Goal: Task Accomplishment & Management: Complete application form

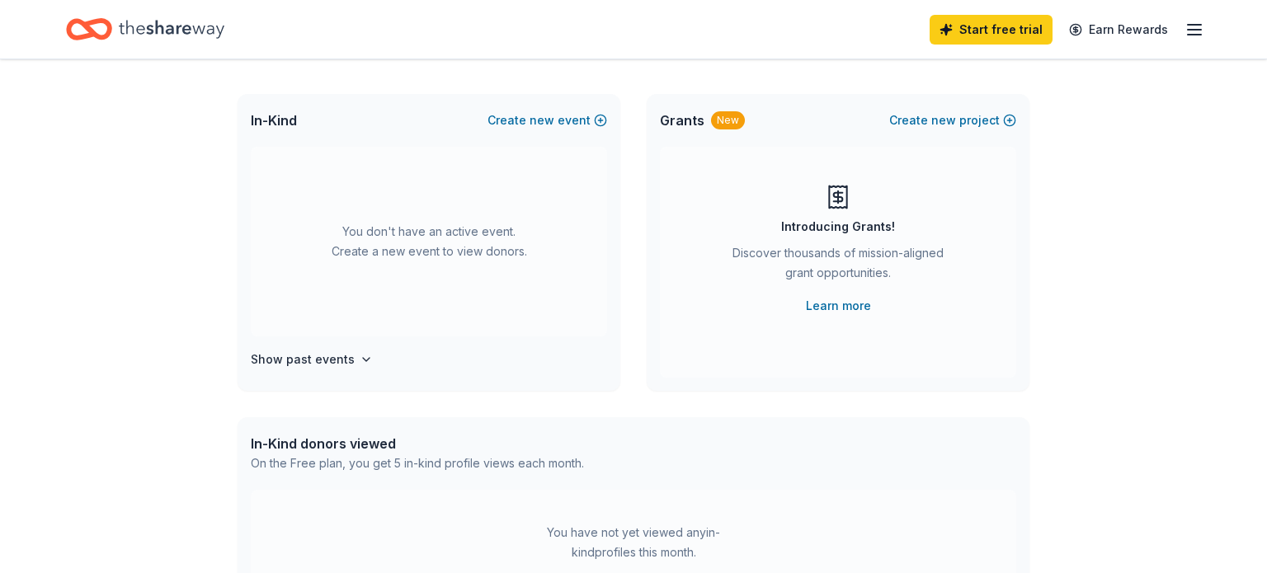
scroll to position [79, 0]
click at [532, 111] on button "Create new event" at bounding box center [547, 119] width 120 height 20
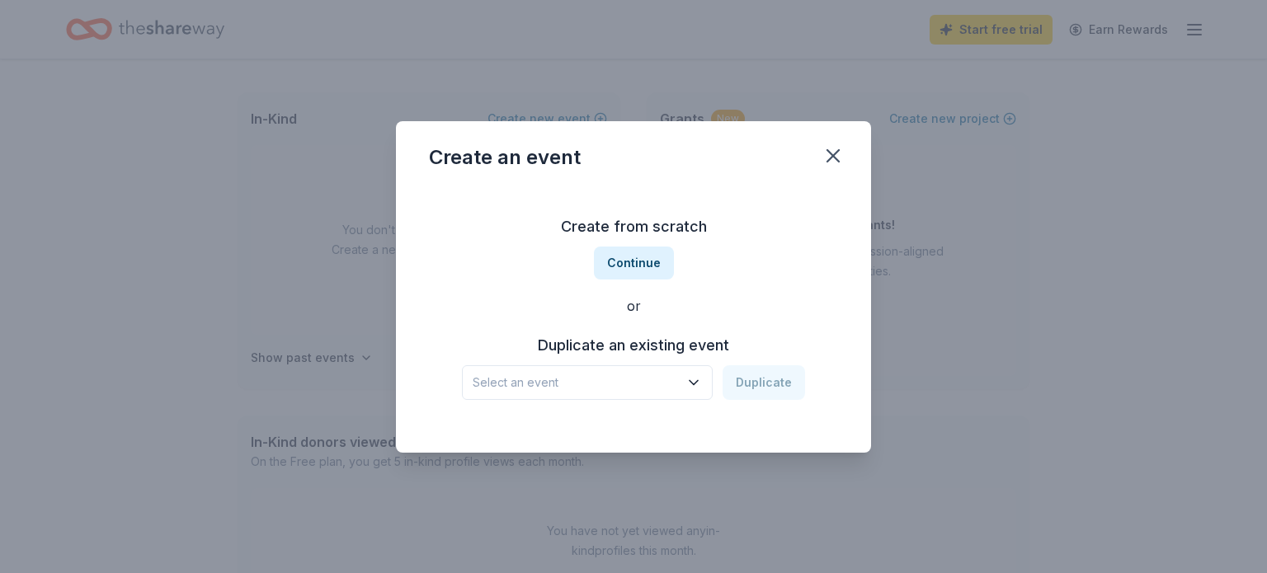
click at [511, 369] on button "Select an event" at bounding box center [587, 382] width 251 height 35
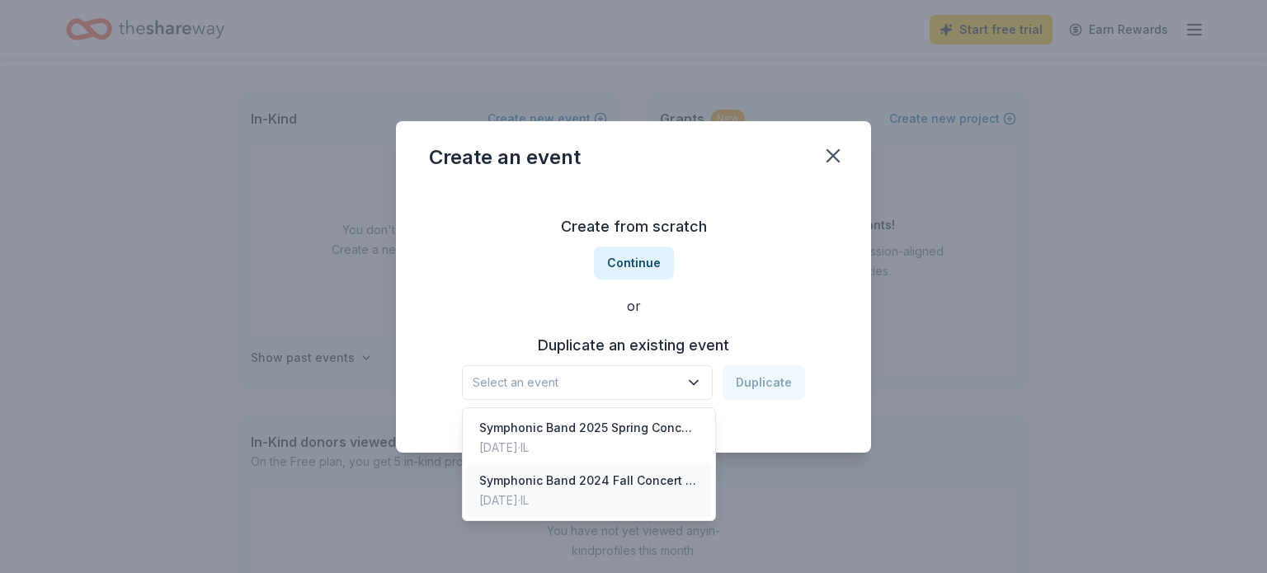
click at [550, 484] on div "Symphonic Band 2024 Fall Concert and Silent Auction" at bounding box center [588, 481] width 219 height 20
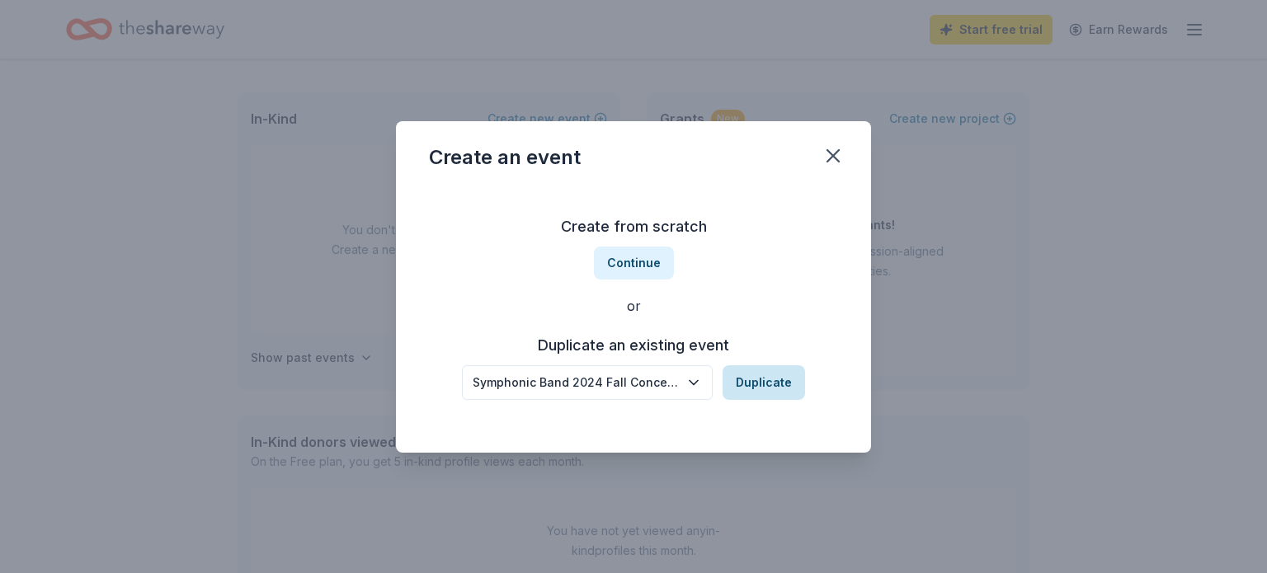
click at [783, 385] on button "Duplicate" at bounding box center [764, 382] width 82 height 35
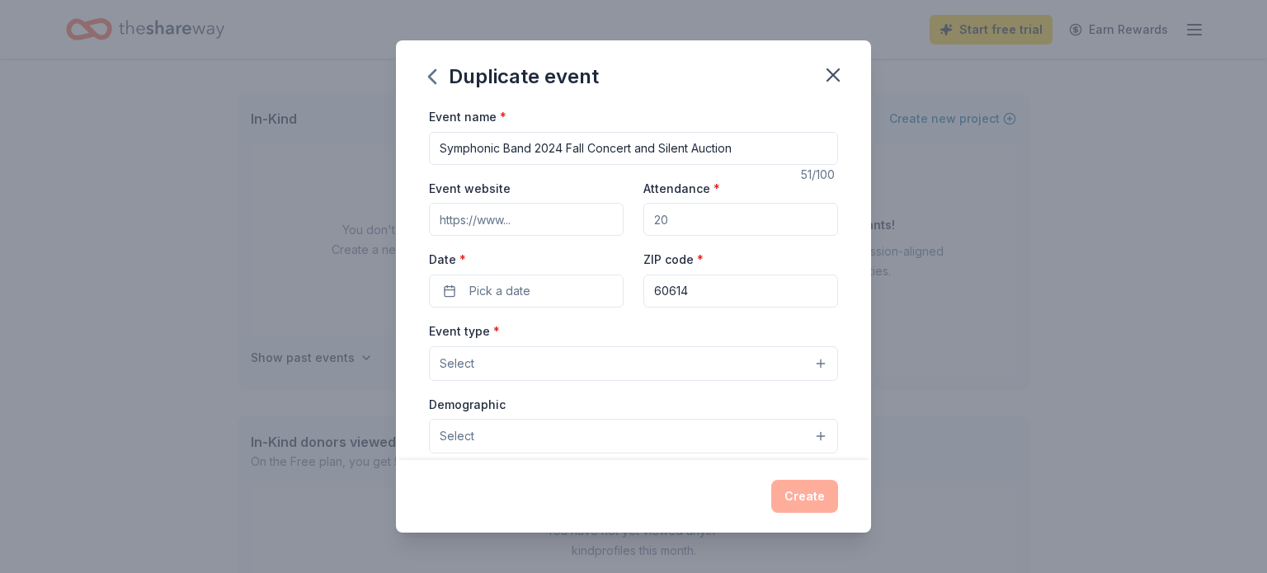
click at [741, 156] on input "Symphonic Band 2024 Fall Concert and Silent Auction" at bounding box center [633, 148] width 409 height 33
click at [558, 151] on input "Symphonic Band 2024 Fall Concert and Silent Auction" at bounding box center [633, 148] width 409 height 33
click at [738, 158] on input "Symphonic Band 2025 Fall Concert and Silent Auction" at bounding box center [633, 148] width 409 height 33
type input "Symphonic Band 2025 Fall Concert and Silent Auction: The Roman [DATE]"
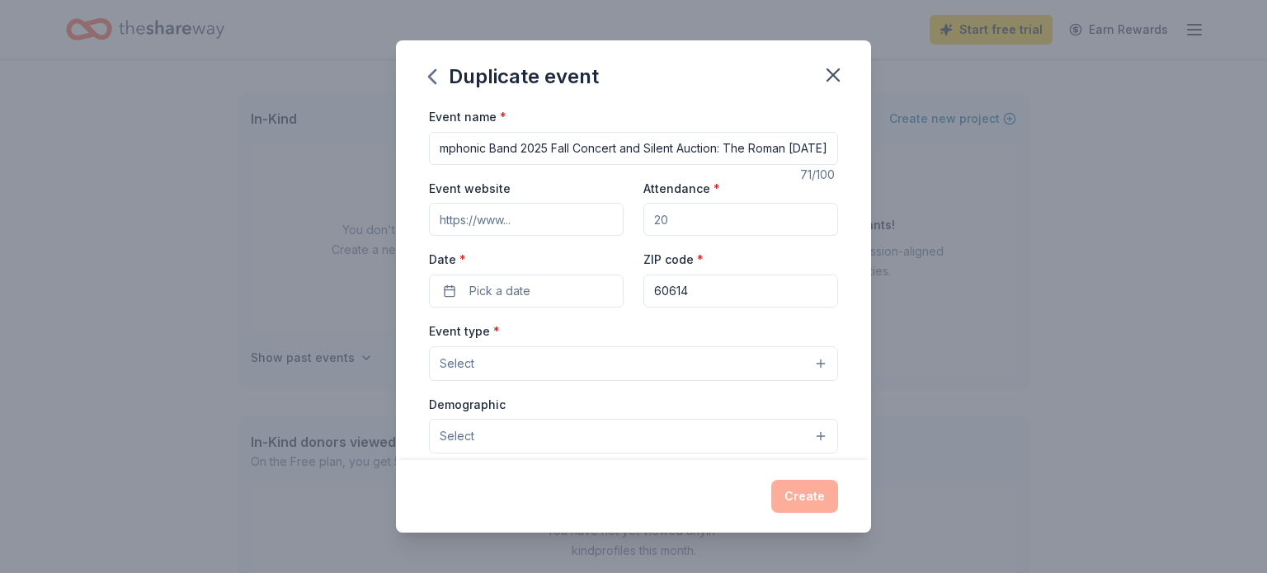
scroll to position [0, 0]
click at [574, 224] on input "Event website" at bounding box center [526, 219] width 195 height 33
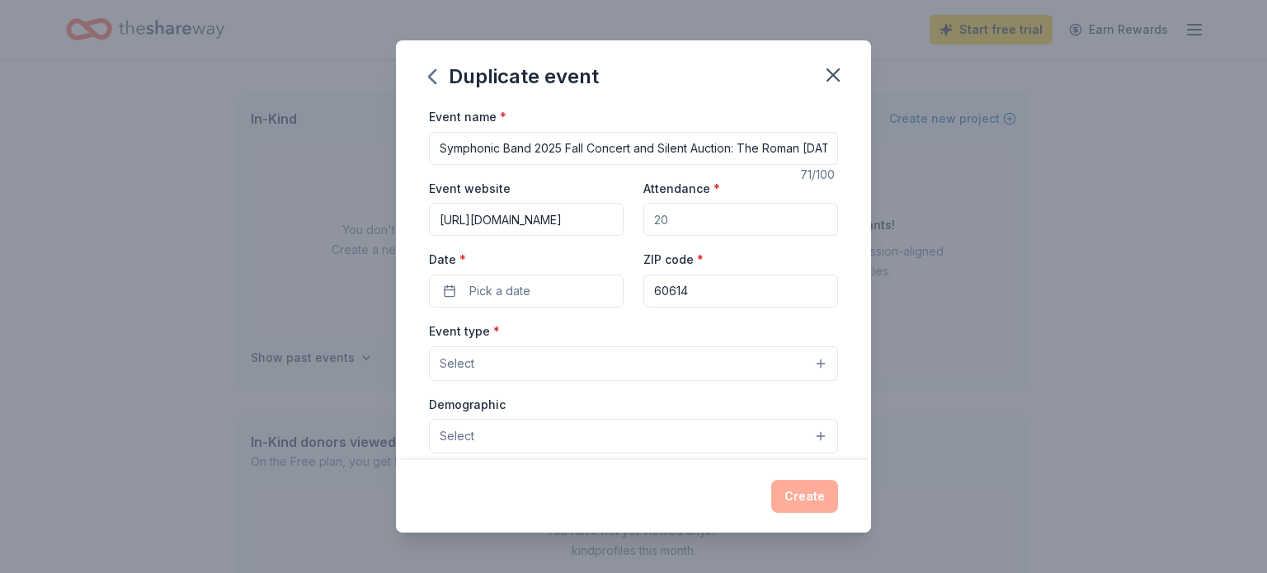
type input "[URL][DOMAIN_NAME]"
type input "500"
click at [492, 289] on span "Pick a date" at bounding box center [499, 291] width 61 height 20
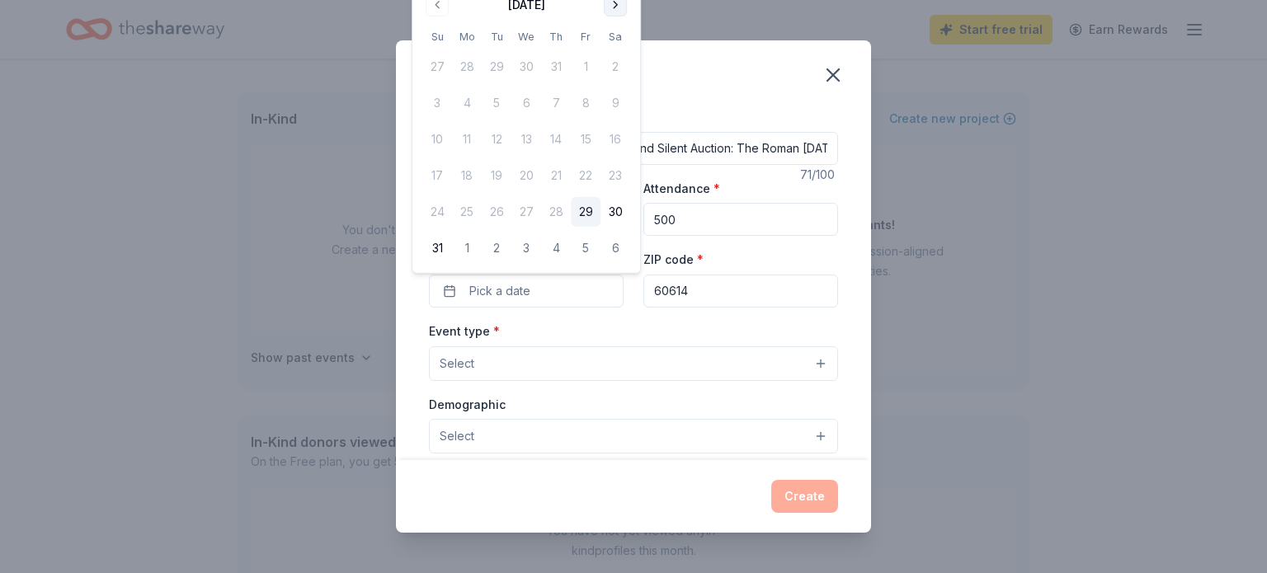
click at [611, 10] on button "Go to next month" at bounding box center [615, 4] width 23 height 23
click at [611, 10] on div "Duplicate event Event name * Symphonic Band 2025 Fall Concert and Silent Auctio…" at bounding box center [633, 286] width 1267 height 573
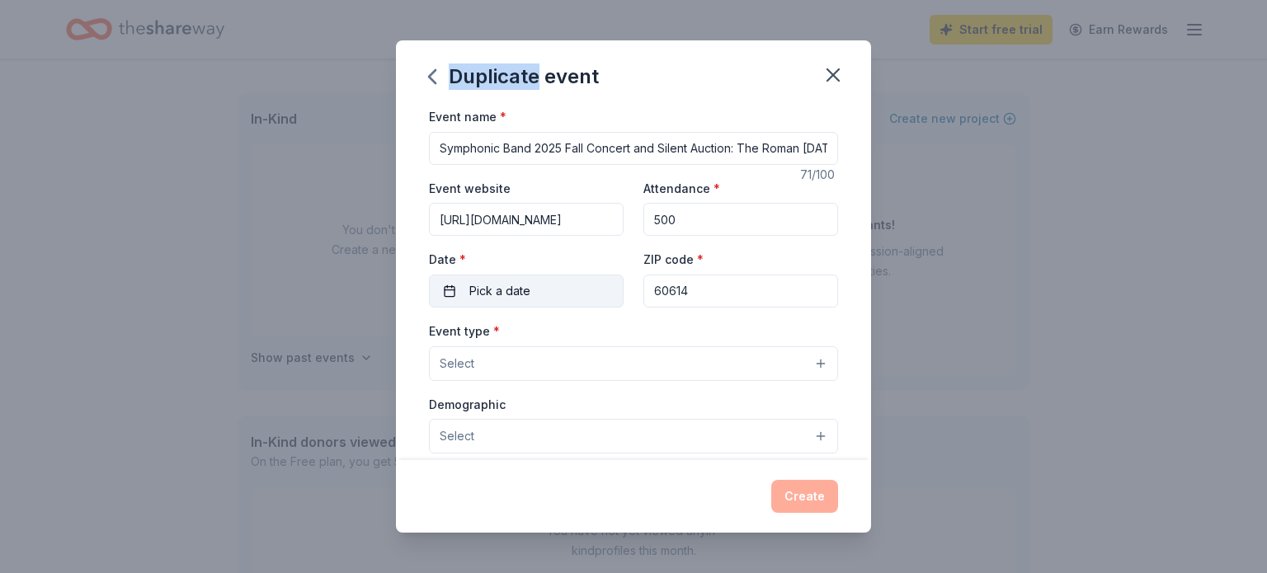
click at [544, 300] on button "Pick a date" at bounding box center [526, 291] width 195 height 33
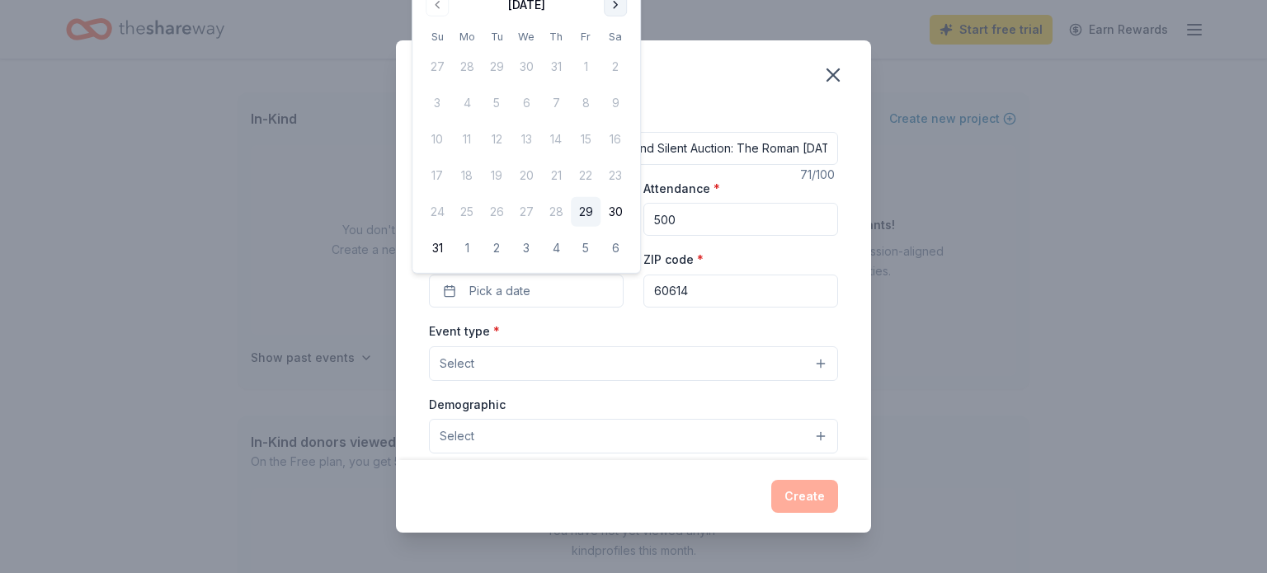
click at [612, 11] on button "Go to next month" at bounding box center [615, 4] width 23 height 23
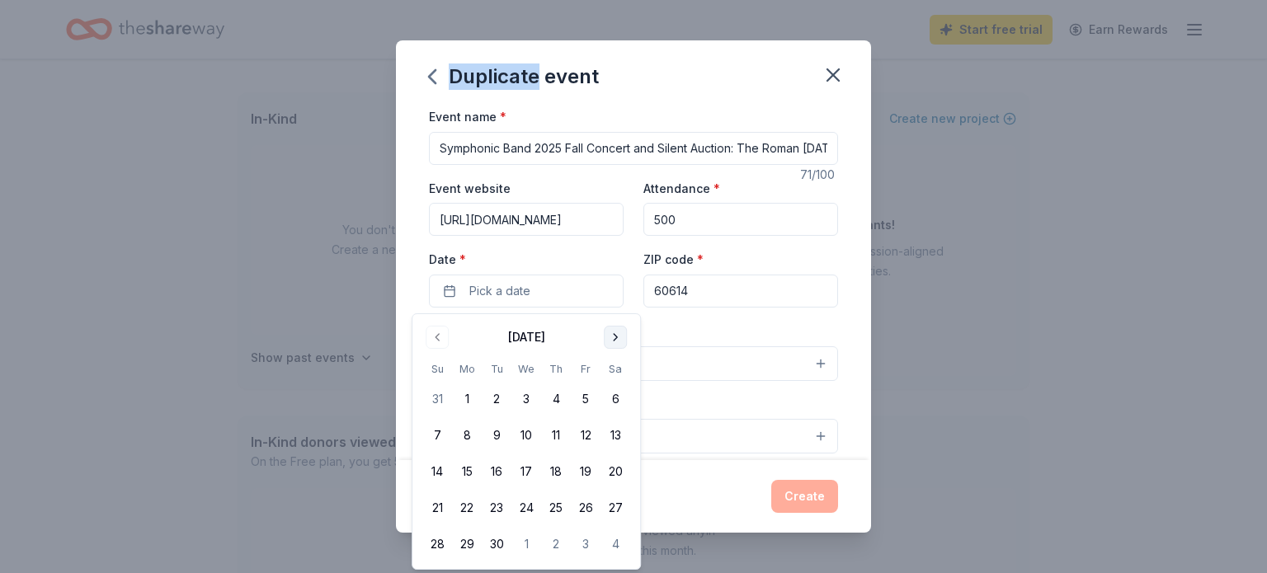
click at [616, 334] on button "Go to next month" at bounding box center [615, 337] width 23 height 23
click at [617, 347] on button "Go to next month" at bounding box center [615, 337] width 23 height 23
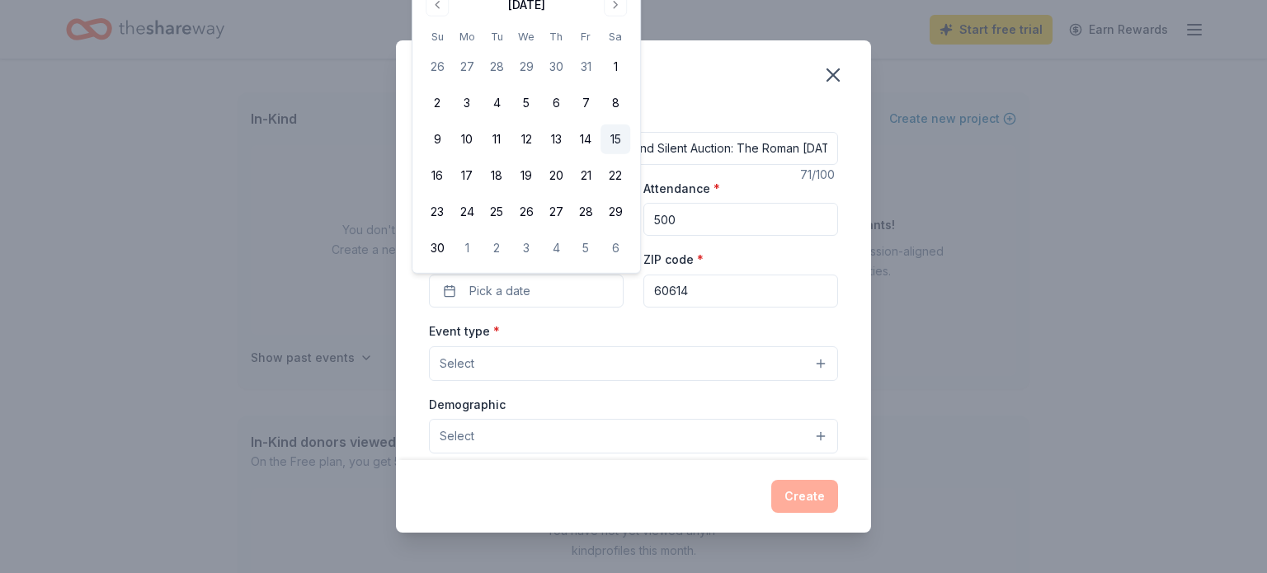
click at [611, 138] on button "15" at bounding box center [615, 140] width 30 height 30
click at [682, 321] on div "Event name * Symphonic Band 2025 Fall Concert and Silent Auction: The Roman [DA…" at bounding box center [633, 487] width 409 height 762
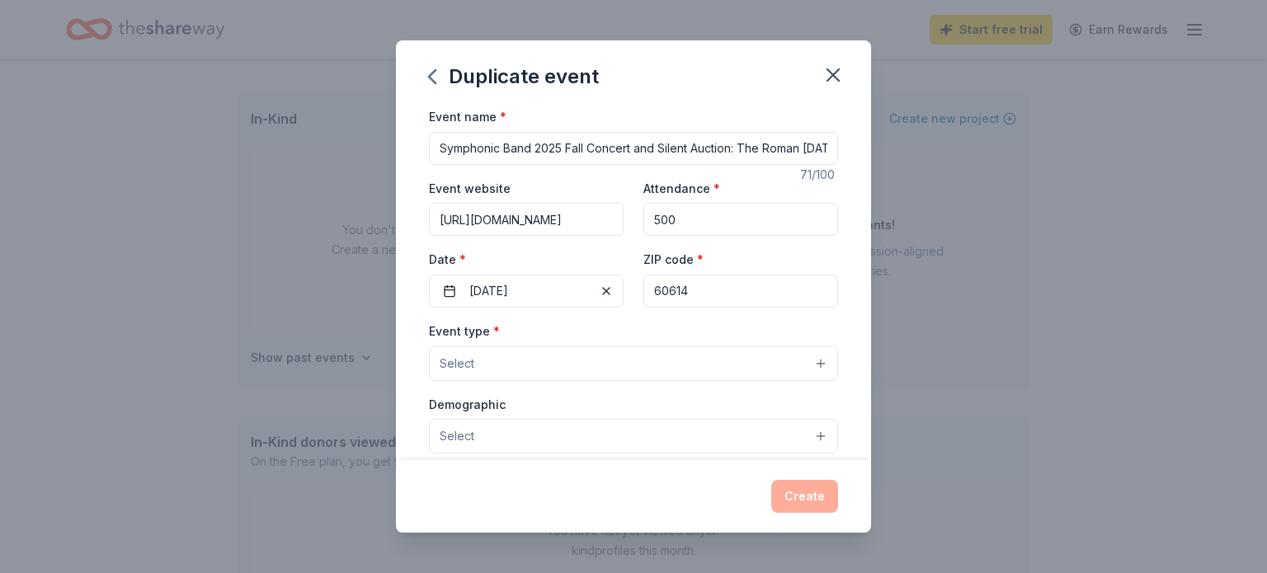
click at [554, 365] on button "Select" at bounding box center [633, 363] width 409 height 35
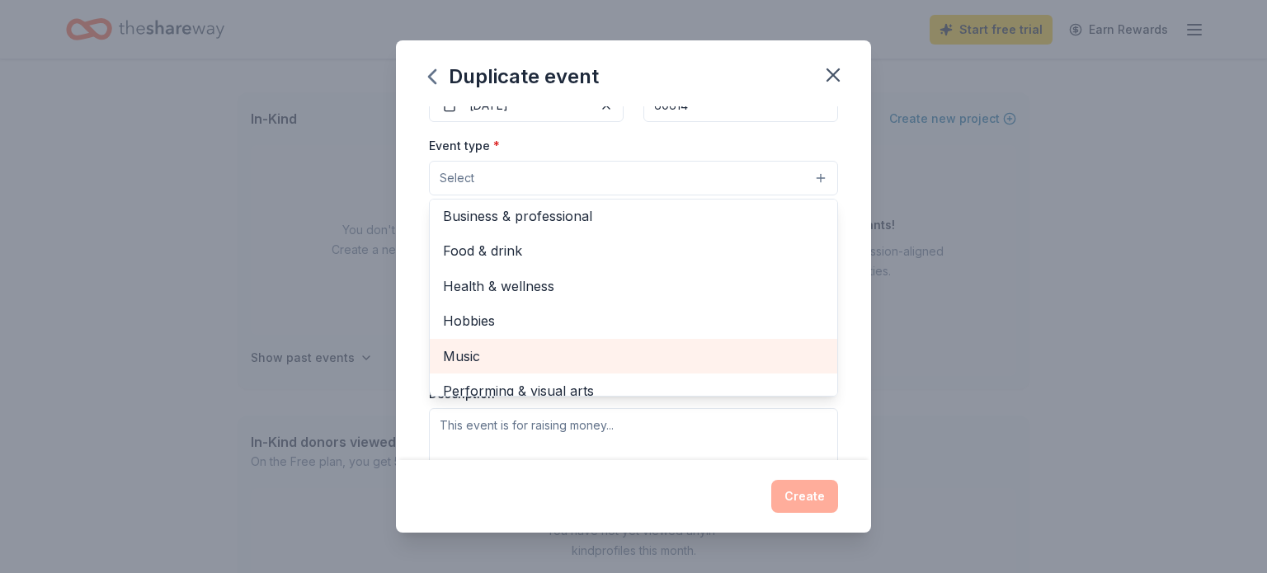
scroll to position [54, 0]
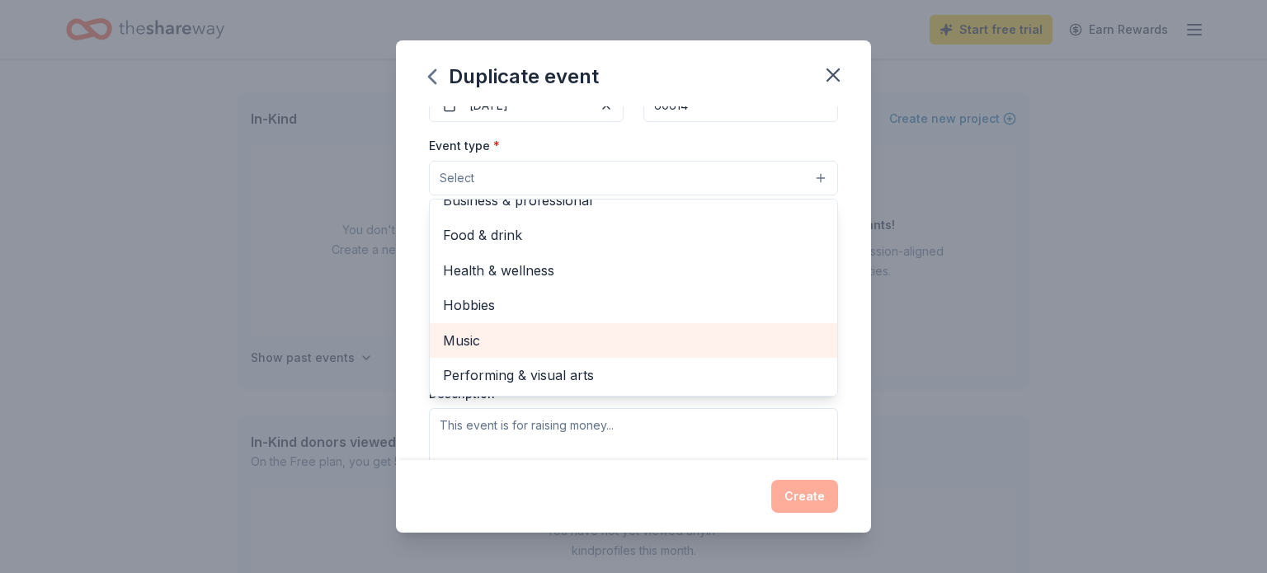
click at [590, 357] on div "Music" at bounding box center [633, 340] width 407 height 35
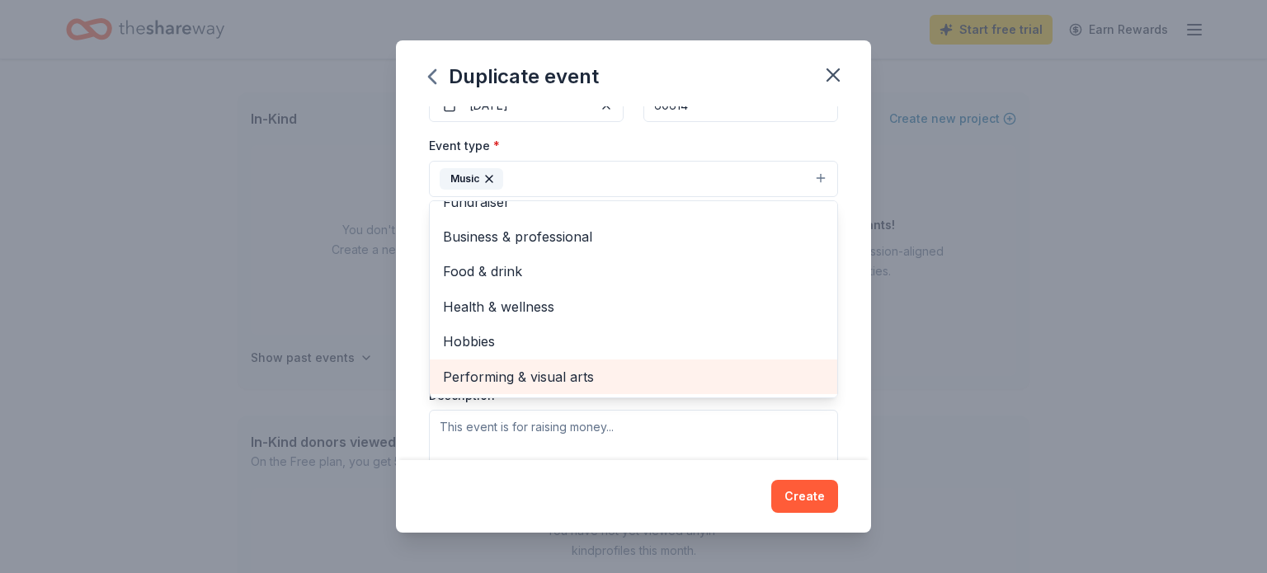
click at [548, 374] on span "Performing & visual arts" at bounding box center [633, 376] width 381 height 21
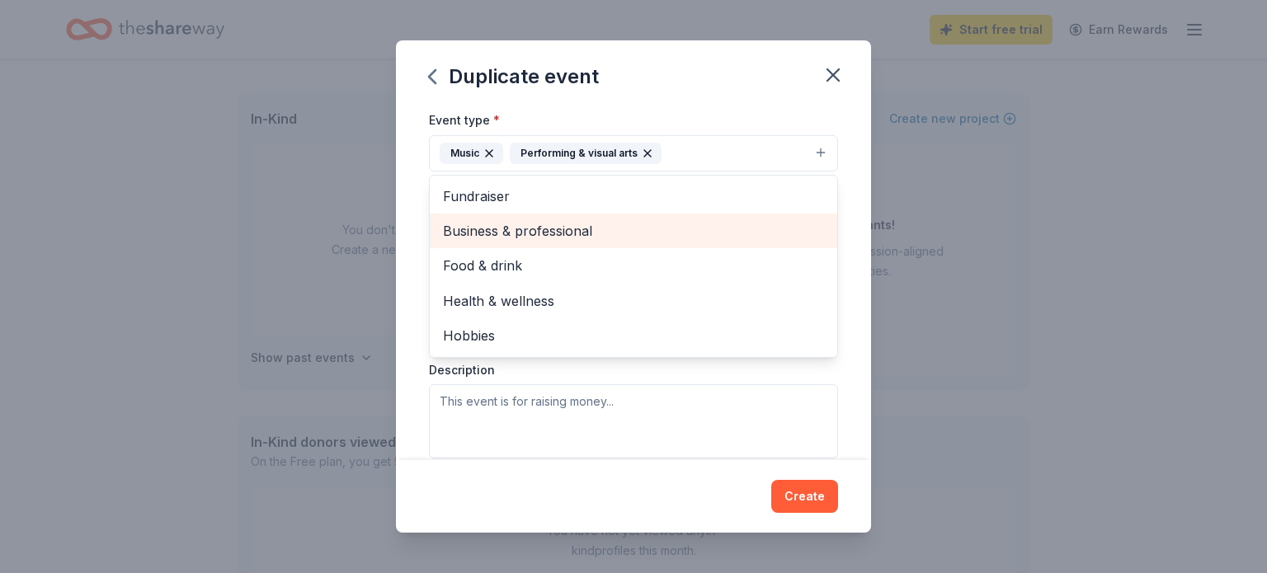
scroll to position [190, 0]
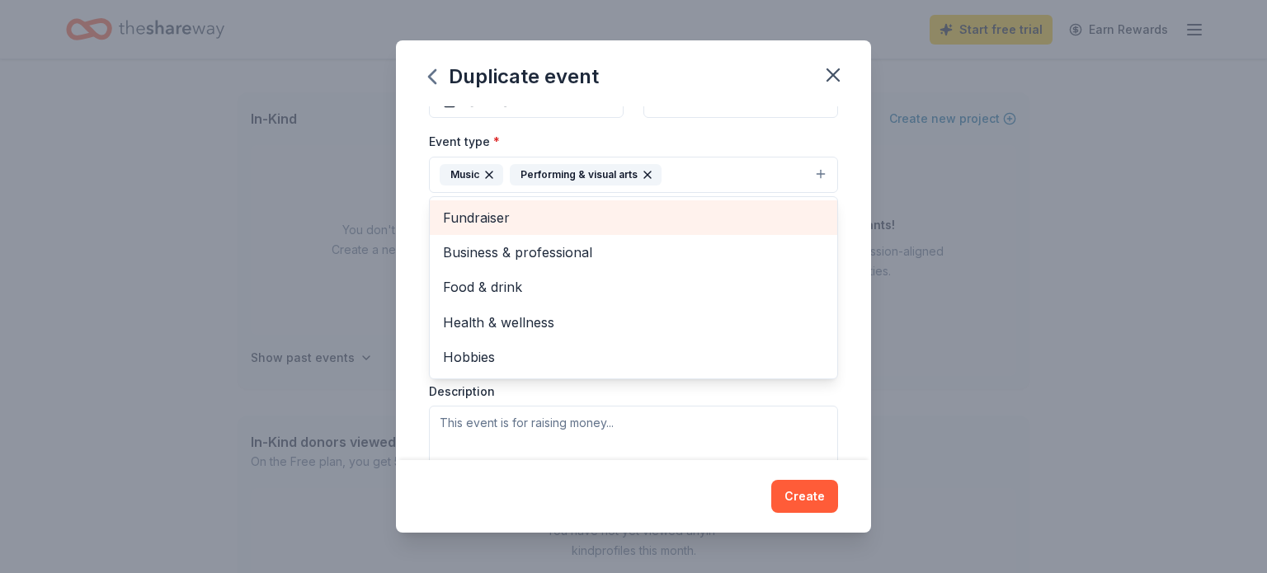
click at [473, 226] on span "Fundraiser" at bounding box center [633, 217] width 381 height 21
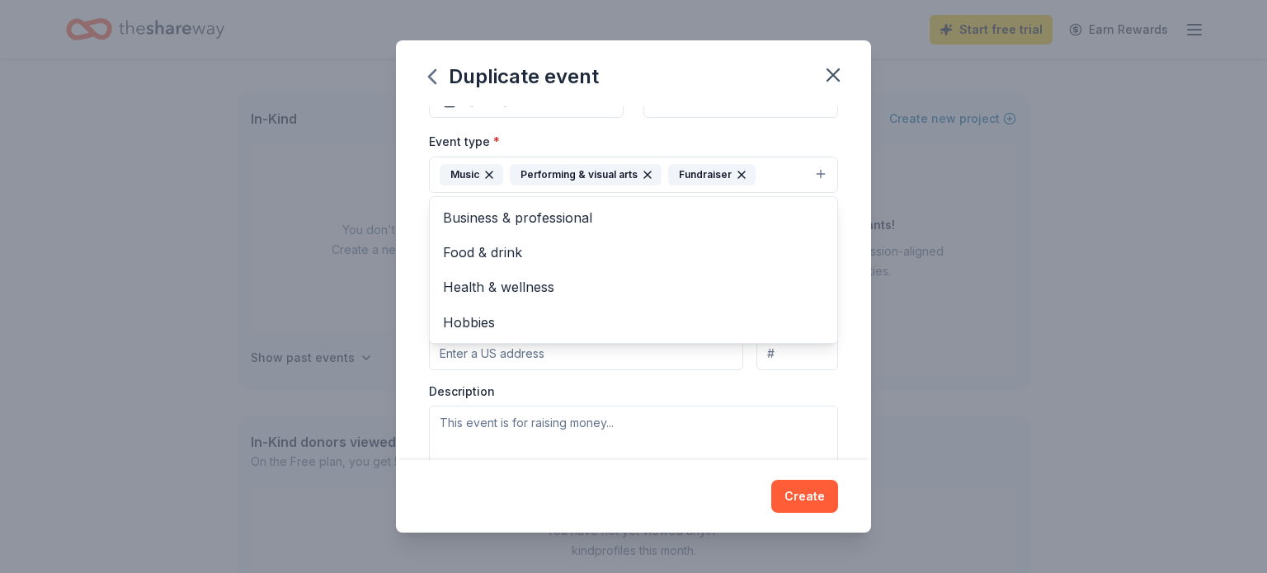
click at [419, 303] on div "Event name * Symphonic Band 2025 Fall Concert and Silent Auction: The Roman [DA…" at bounding box center [633, 283] width 475 height 354
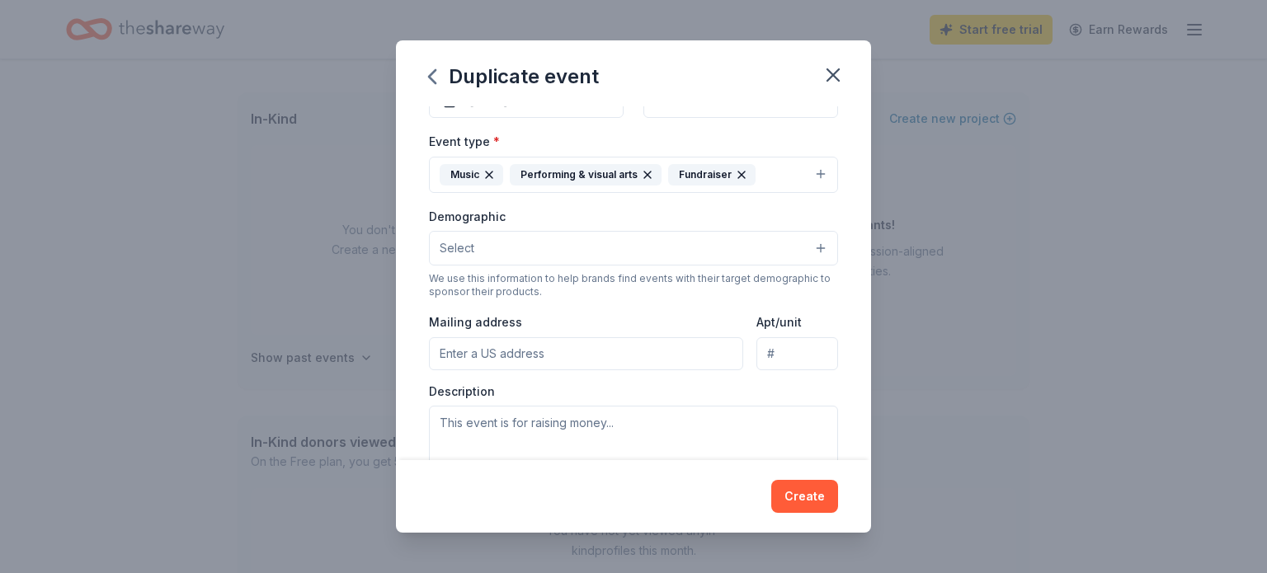
click at [525, 247] on button "Select" at bounding box center [633, 248] width 409 height 35
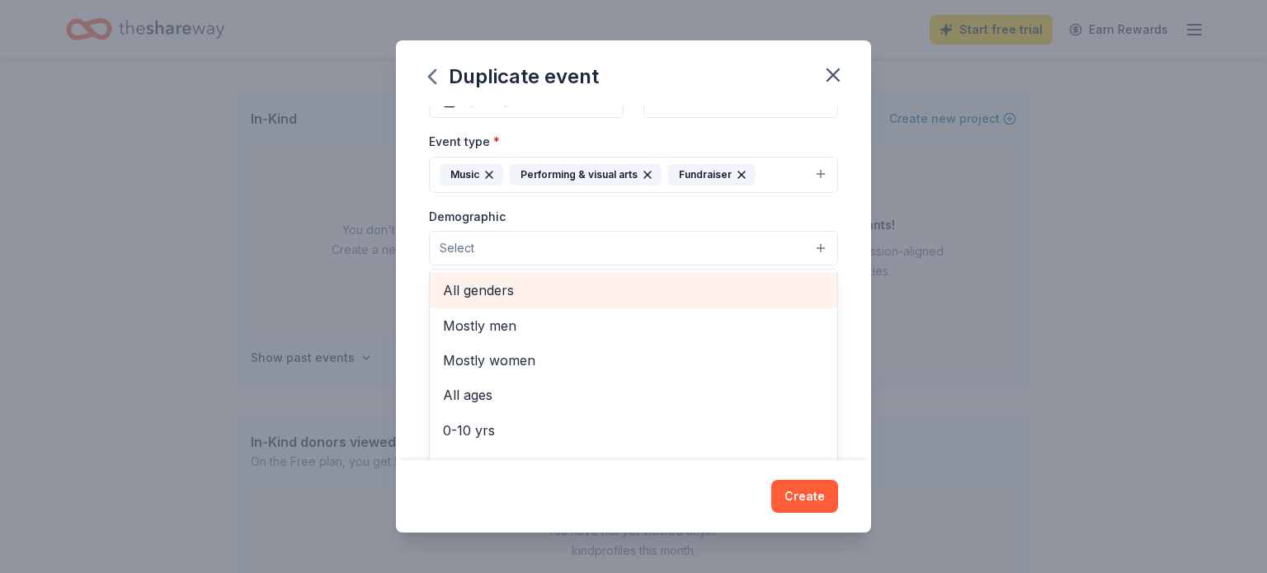
click at [514, 301] on span "All genders" at bounding box center [633, 290] width 381 height 21
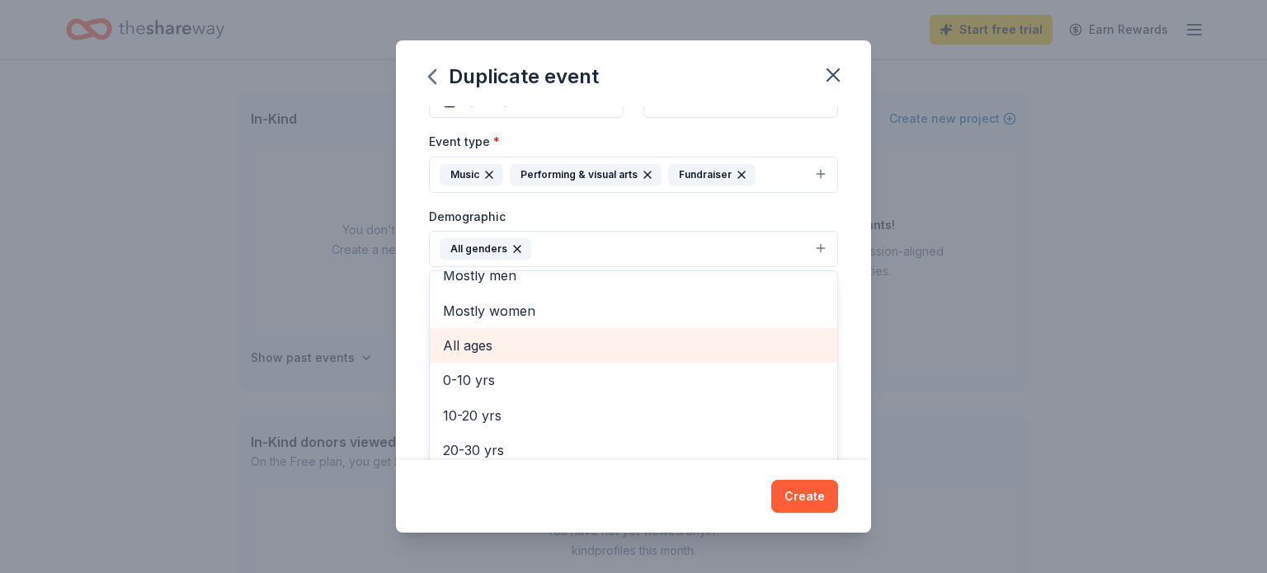
click at [454, 349] on span "All ages" at bounding box center [633, 345] width 381 height 21
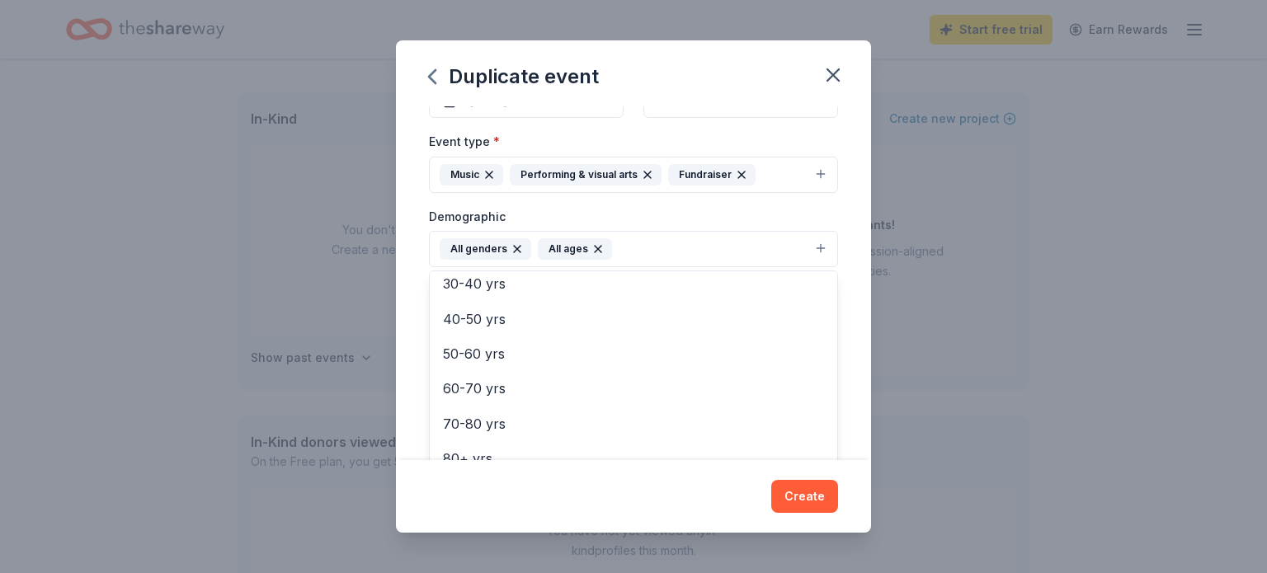
scroll to position [195, 0]
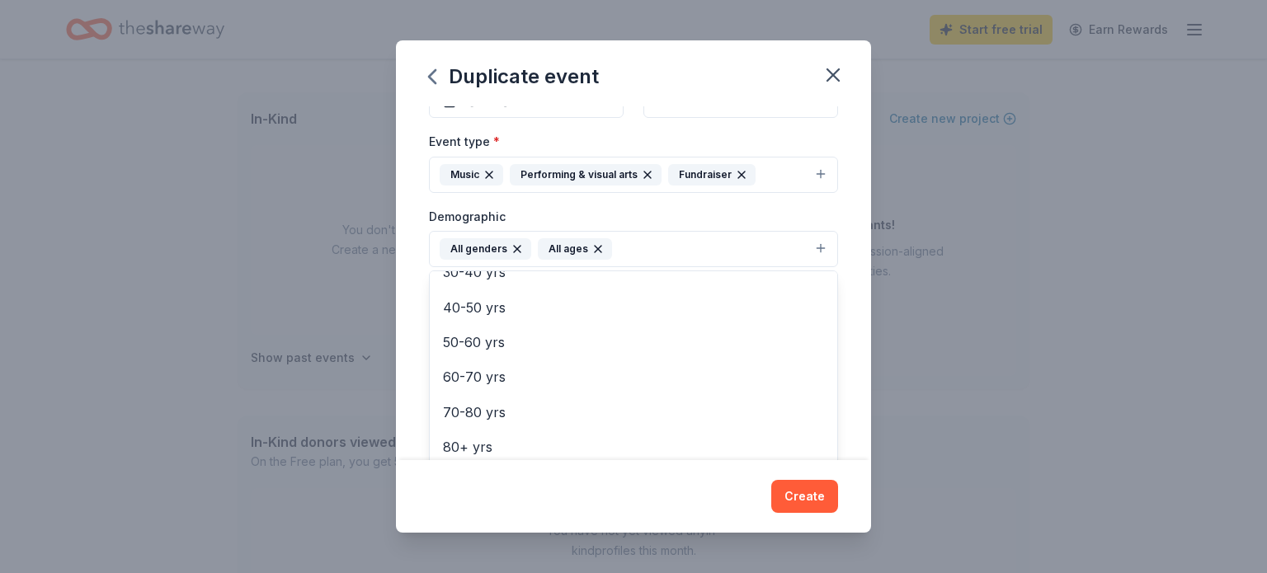
click at [408, 320] on div "Event name * Symphonic Band 2025 Fall Concert and Silent Auction: The Roman [DA…" at bounding box center [633, 283] width 475 height 354
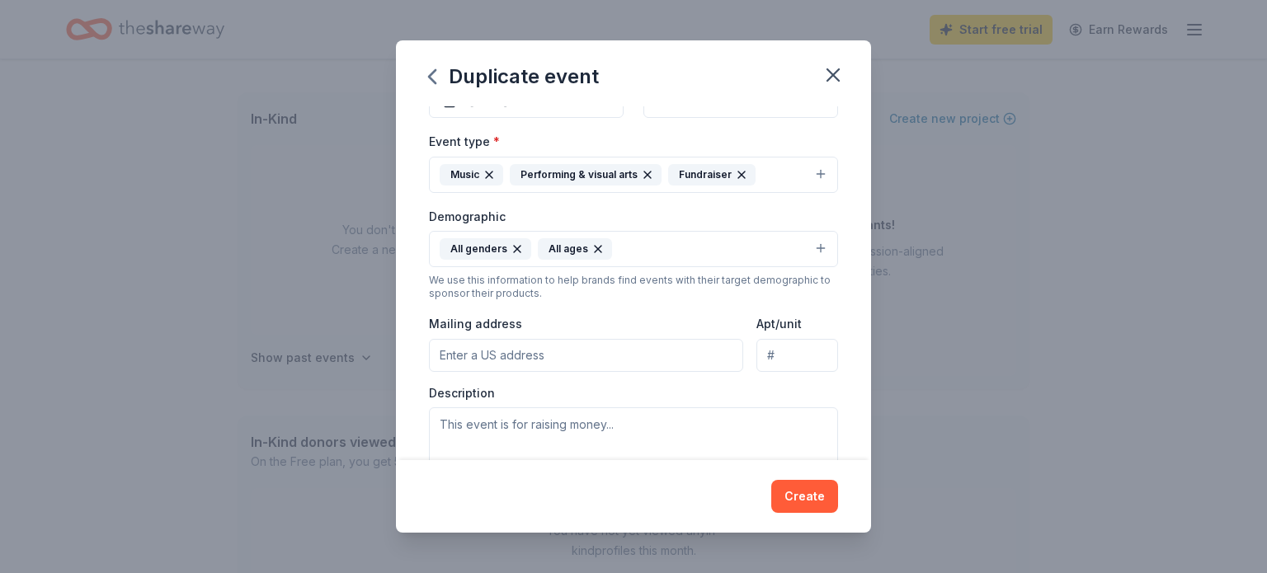
click at [518, 355] on input "Mailing address" at bounding box center [586, 355] width 314 height 33
type input "[STREET_ADDRESS]"
type input "Apt 2R"
click at [528, 431] on textarea at bounding box center [633, 444] width 409 height 74
paste textarea "The Lakeside Pride Symphonic Band Fall 2025 Concert and Silent Auction: The Rom…"
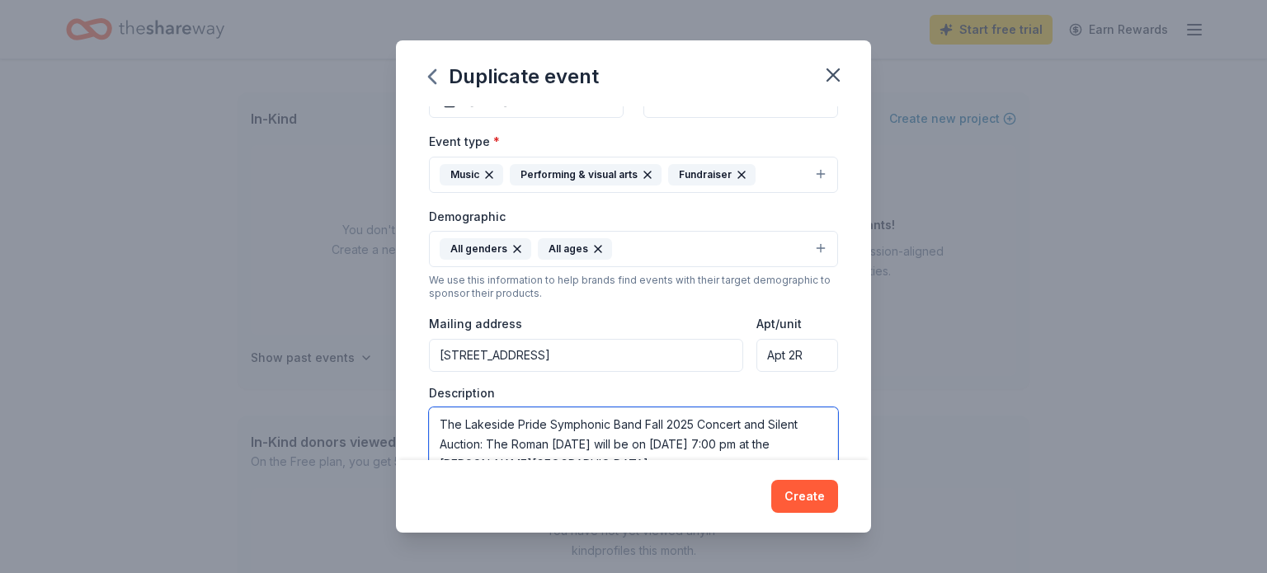
scroll to position [214, 0]
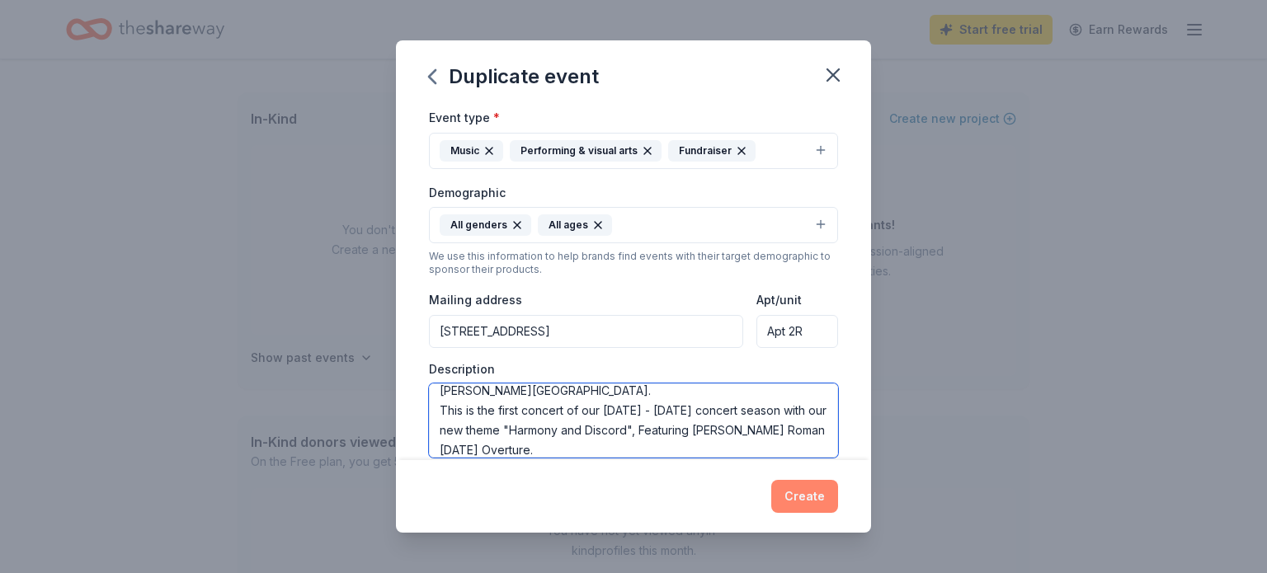
type textarea "The Lakeside Pride Symphonic Band Fall 2025 Concert and Silent Auction: The Rom…"
click at [796, 505] on button "Create" at bounding box center [804, 496] width 67 height 33
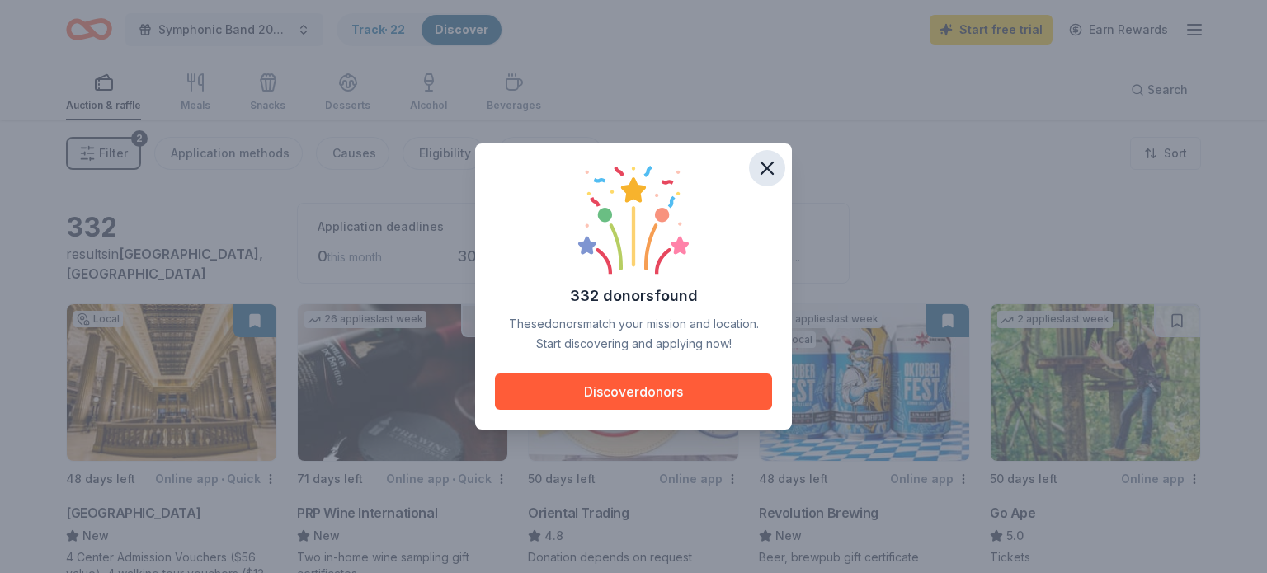
click at [760, 177] on icon "button" at bounding box center [766, 168] width 23 height 23
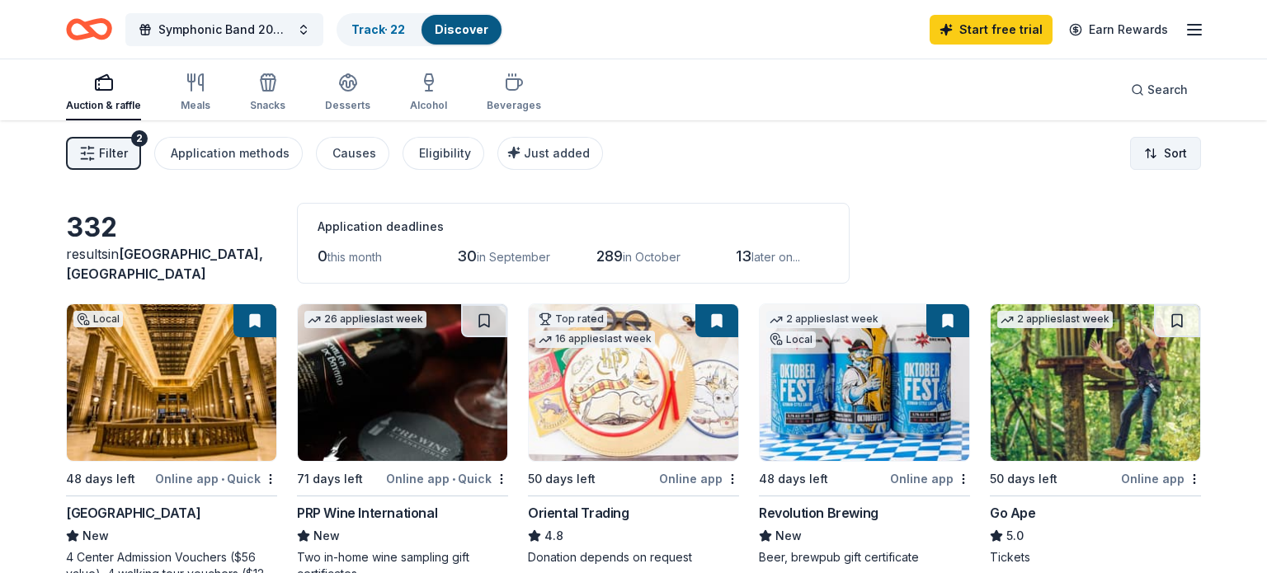
click at [1169, 151] on html "Symphonic Band 2025 Fall Concert and Silent Auction: The Roman [DATE] Track · 2…" at bounding box center [633, 286] width 1267 height 573
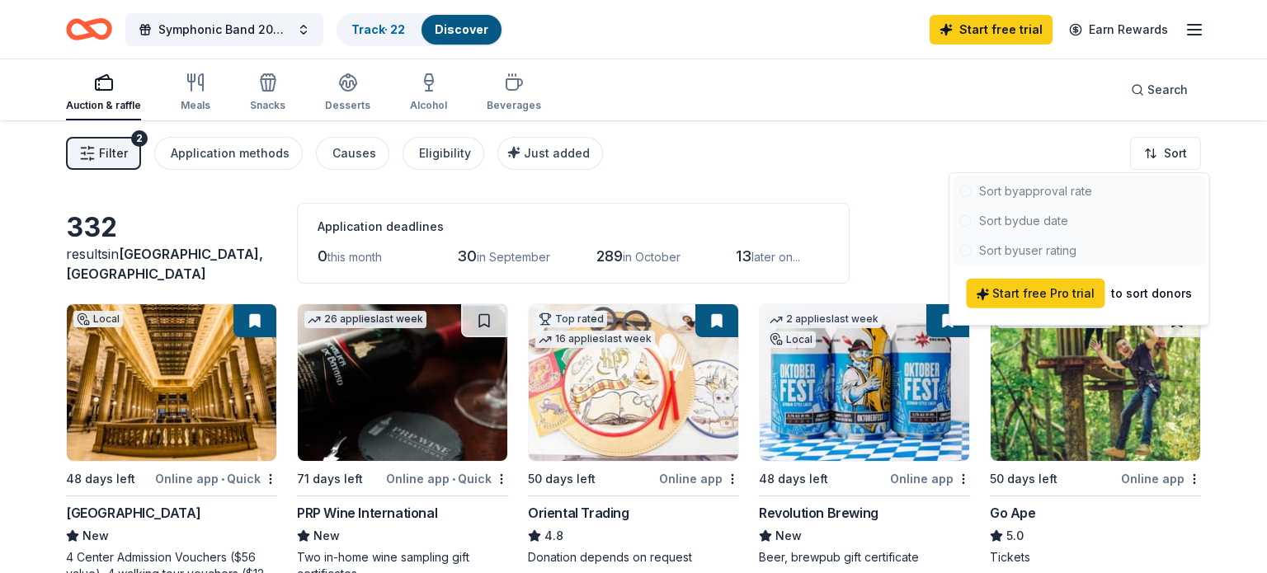
click at [997, 136] on html "Symphonic Band 2025 Fall Concert and Silent Auction: The Roman [DATE] Track · 2…" at bounding box center [633, 286] width 1267 height 573
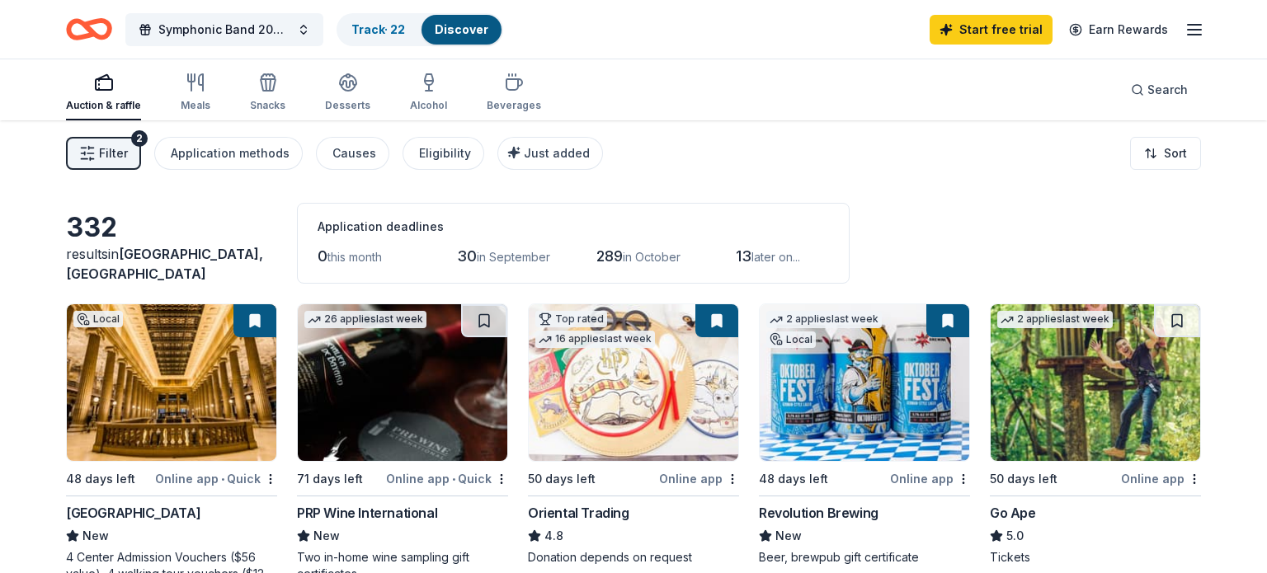
click at [82, 153] on icon "button" at bounding box center [87, 153] width 16 height 16
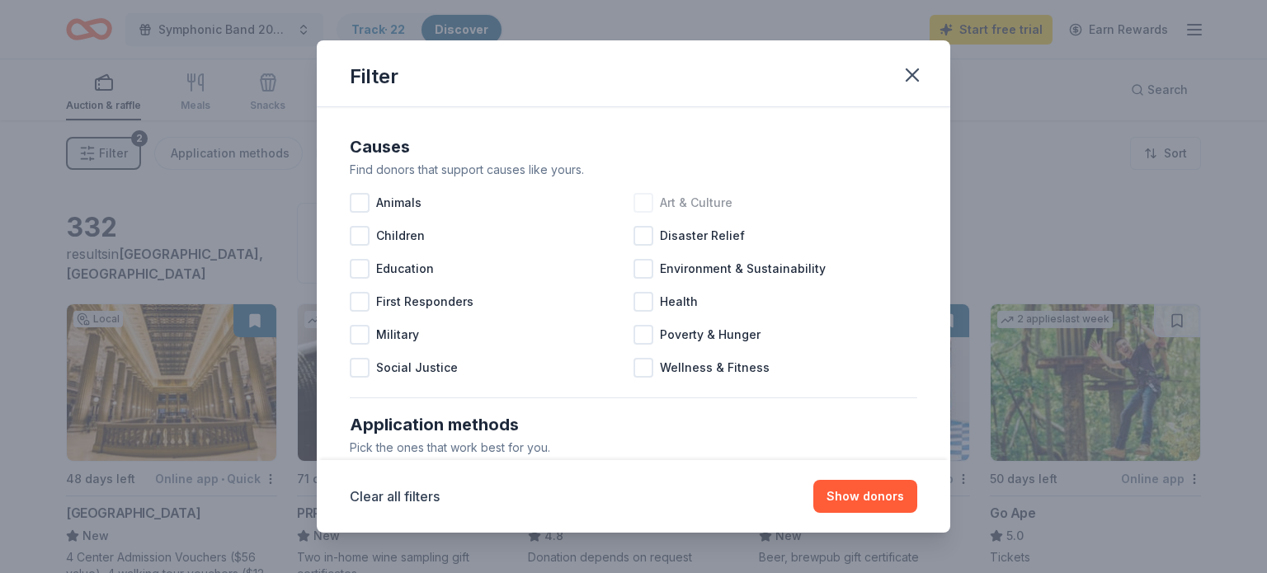
click at [638, 205] on div at bounding box center [643, 203] width 20 height 20
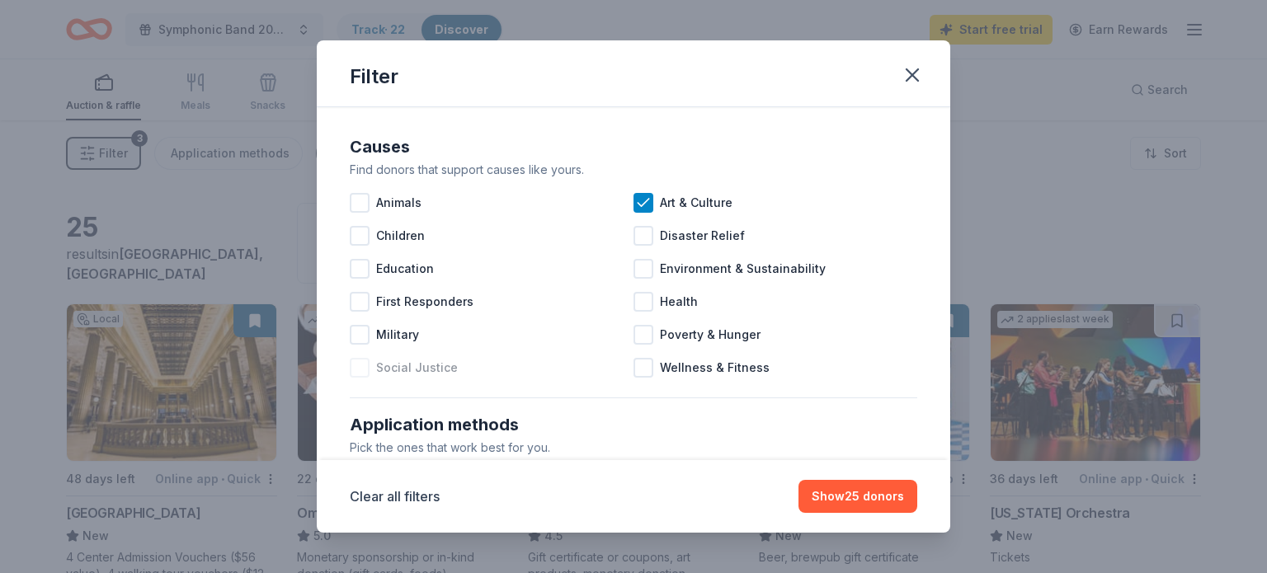
click at [407, 365] on span "Social Justice" at bounding box center [417, 368] width 82 height 20
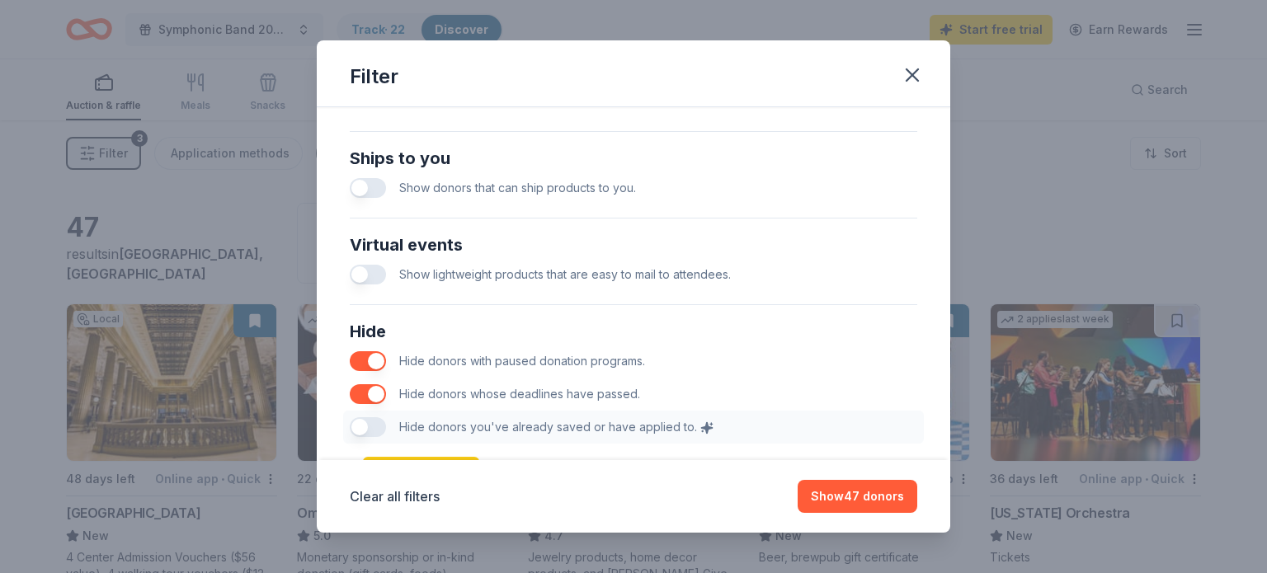
scroll to position [771, 0]
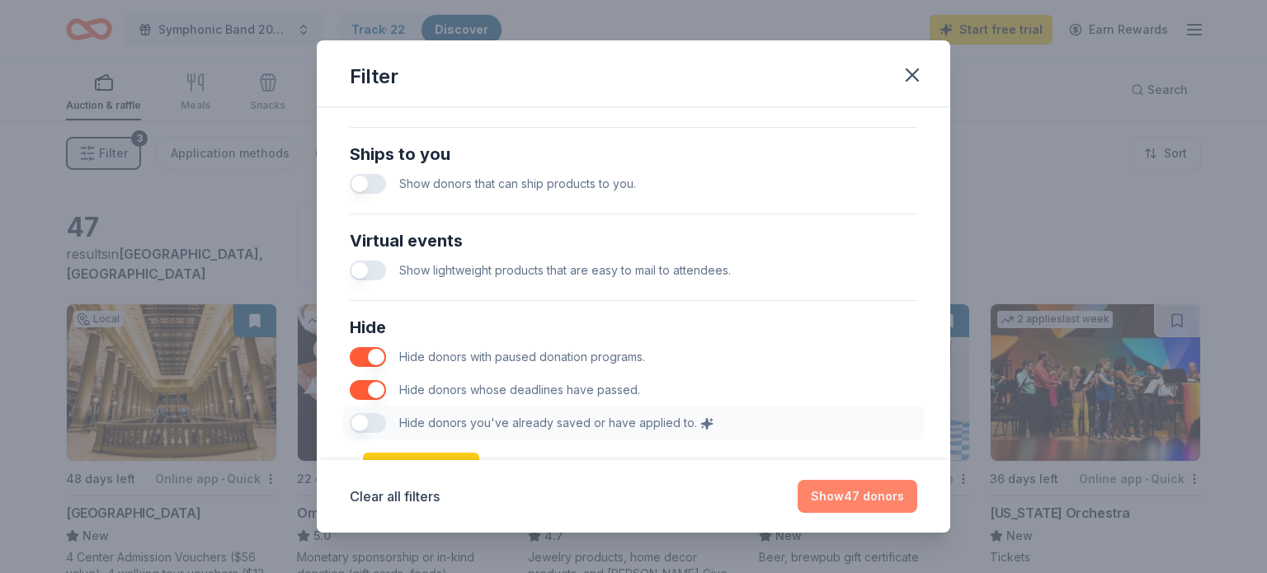
click at [891, 501] on button "Show 47 donors" at bounding box center [858, 496] width 120 height 33
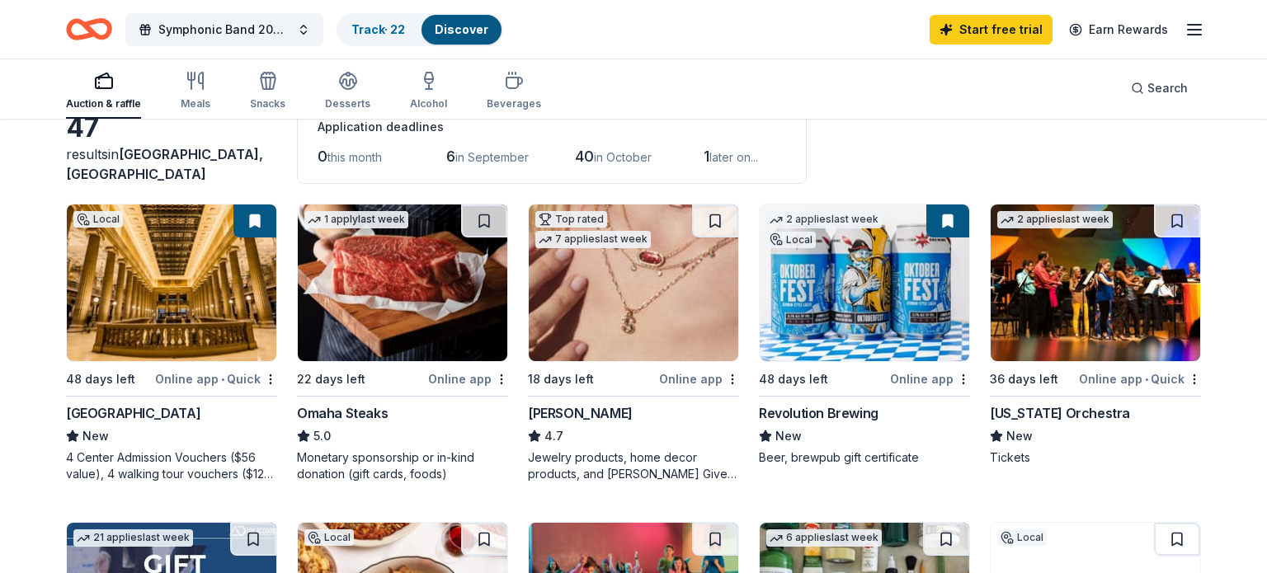
scroll to position [0, 0]
